Goal: Find specific page/section: Find specific page/section

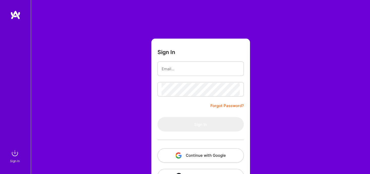
click at [172, 156] on button "Continue with Google" at bounding box center [201, 155] width 86 height 14
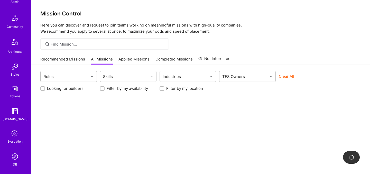
scroll to position [154, 0]
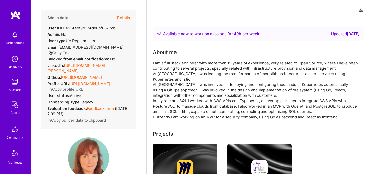
scroll to position [142, 0]
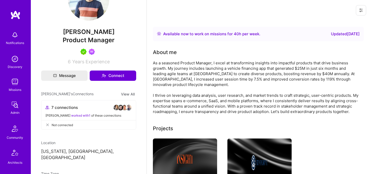
scroll to position [156, 0]
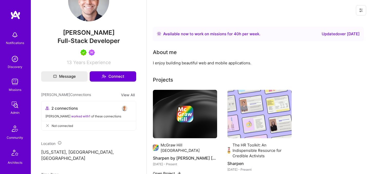
scroll to position [175, 0]
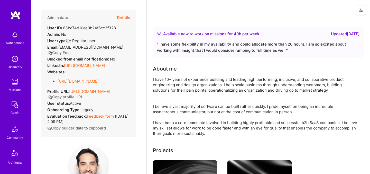
scroll to position [161, 0]
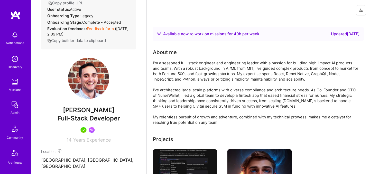
scroll to position [96, 0]
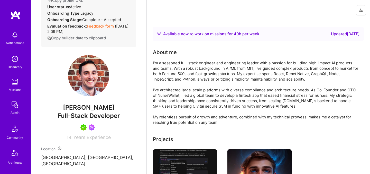
click at [95, 111] on span "[PERSON_NAME]" at bounding box center [88, 108] width 95 height 8
click at [95, 111] on span "Diego Concha" at bounding box center [88, 108] width 95 height 8
copy span "Diego Concha"
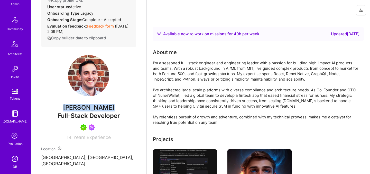
scroll to position [154, 0]
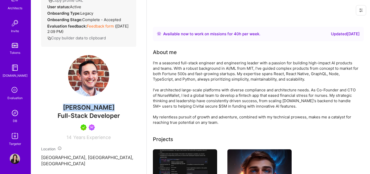
click at [17, 114] on img at bounding box center [15, 113] width 10 height 10
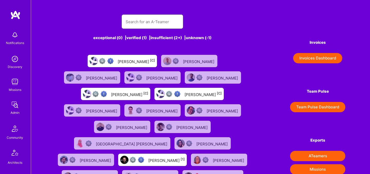
click at [163, 27] on input "text" at bounding box center [152, 21] width 53 height 13
paste input "Diego Concha"
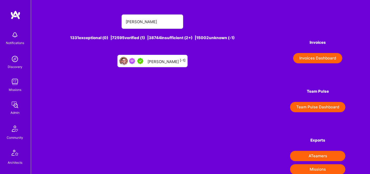
drag, startPoint x: 156, startPoint y: 63, endPoint x: 105, endPoint y: 0, distance: 80.9
click at [148, 24] on input "Diego Concha" at bounding box center [152, 21] width 53 height 13
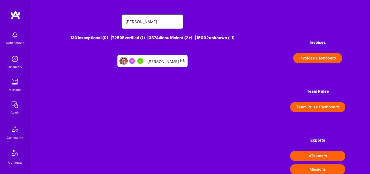
paste input "[PERSON_NAME]"
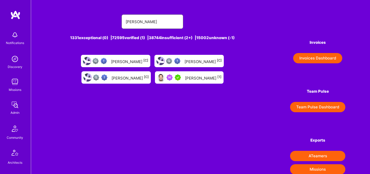
type input "[PERSON_NAME]"
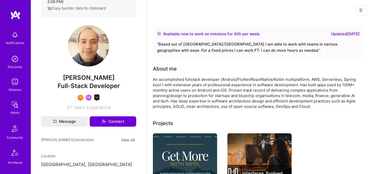
scroll to position [120, 0]
